Goal: Check status: Check status

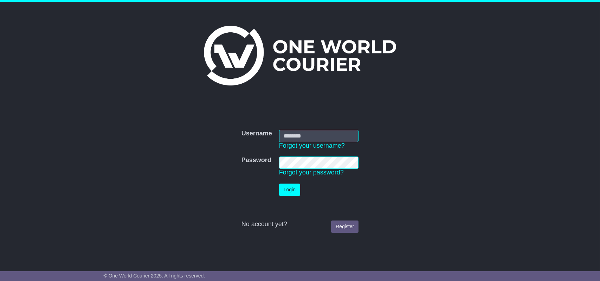
type input "**********"
click at [278, 188] on td "Login" at bounding box center [318, 189] width 87 height 19
click at [293, 190] on button "Login" at bounding box center [289, 189] width 21 height 12
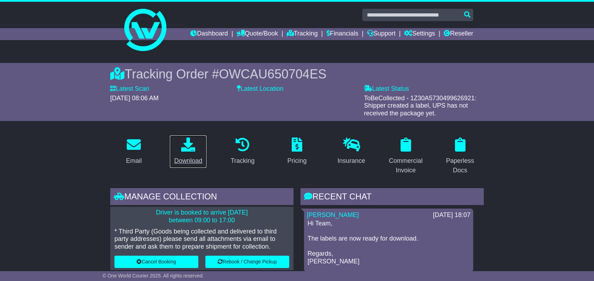
click at [184, 146] on icon at bounding box center [188, 144] width 14 height 14
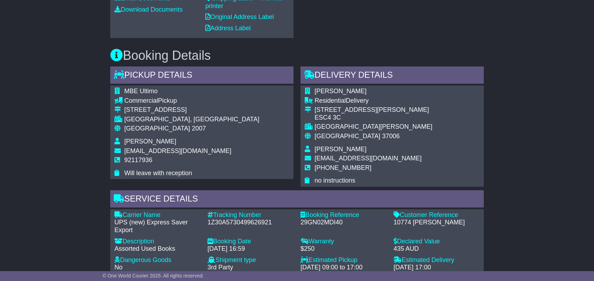
scroll to position [527, 0]
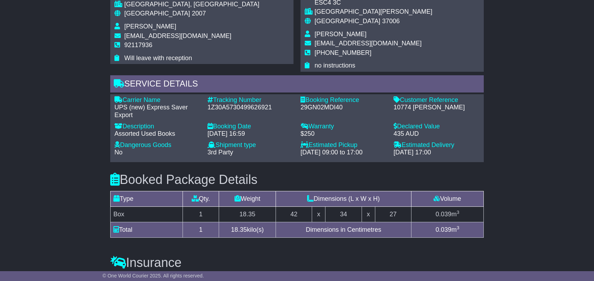
click at [232, 107] on div "1Z30A5730499626921" at bounding box center [251, 108] width 86 height 8
copy div "1Z30A5730499626921"
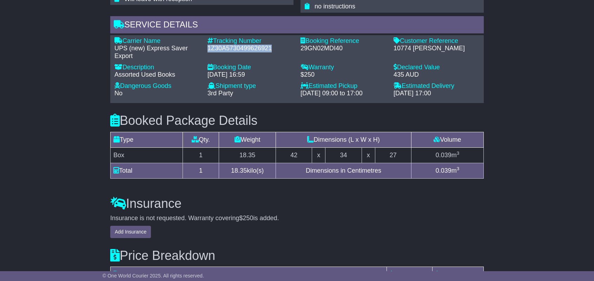
scroll to position [689, 0]
